Goal: Task Accomplishment & Management: Manage account settings

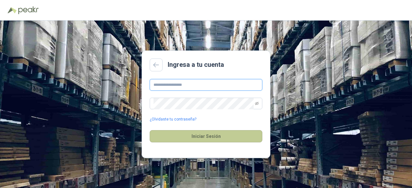
type input "**********"
click at [194, 140] on button "Iniciar Sesión" at bounding box center [206, 136] width 113 height 12
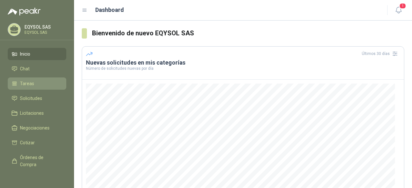
click at [46, 81] on li "Tareas" at bounding box center [37, 83] width 51 height 7
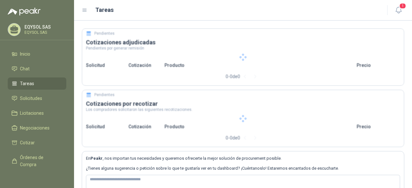
click at [46, 81] on li "Tareas" at bounding box center [37, 83] width 51 height 7
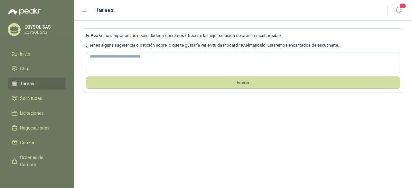
click at [46, 81] on li "Tareas" at bounding box center [37, 83] width 51 height 7
click at [31, 97] on span "Solicitudes" at bounding box center [31, 98] width 22 height 7
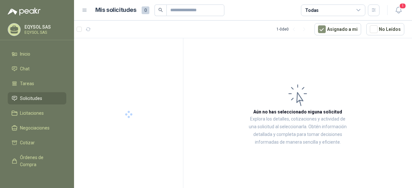
click at [31, 97] on span "Solicitudes" at bounding box center [31, 98] width 22 height 7
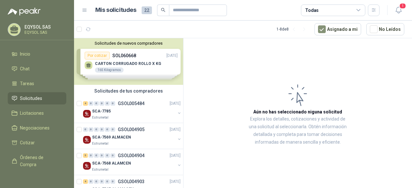
click at [146, 59] on div "Solicitudes de nuevos compradores Por cotizar SOL060668 [DATE] CARTON CORRUGADO…" at bounding box center [128, 61] width 109 height 47
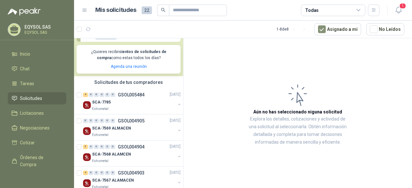
scroll to position [121, 0]
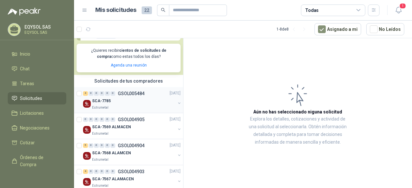
click at [140, 100] on div "SCA-7785" at bounding box center [133, 102] width 83 height 8
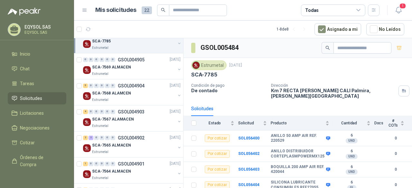
scroll to position [202, 0]
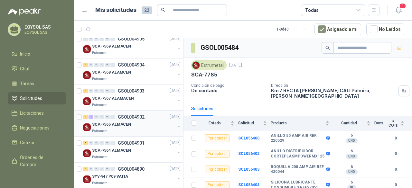
click at [133, 123] on div "SCA-7565 ALMACEN" at bounding box center [133, 125] width 83 height 8
